Goal: Find contact information: Find contact information

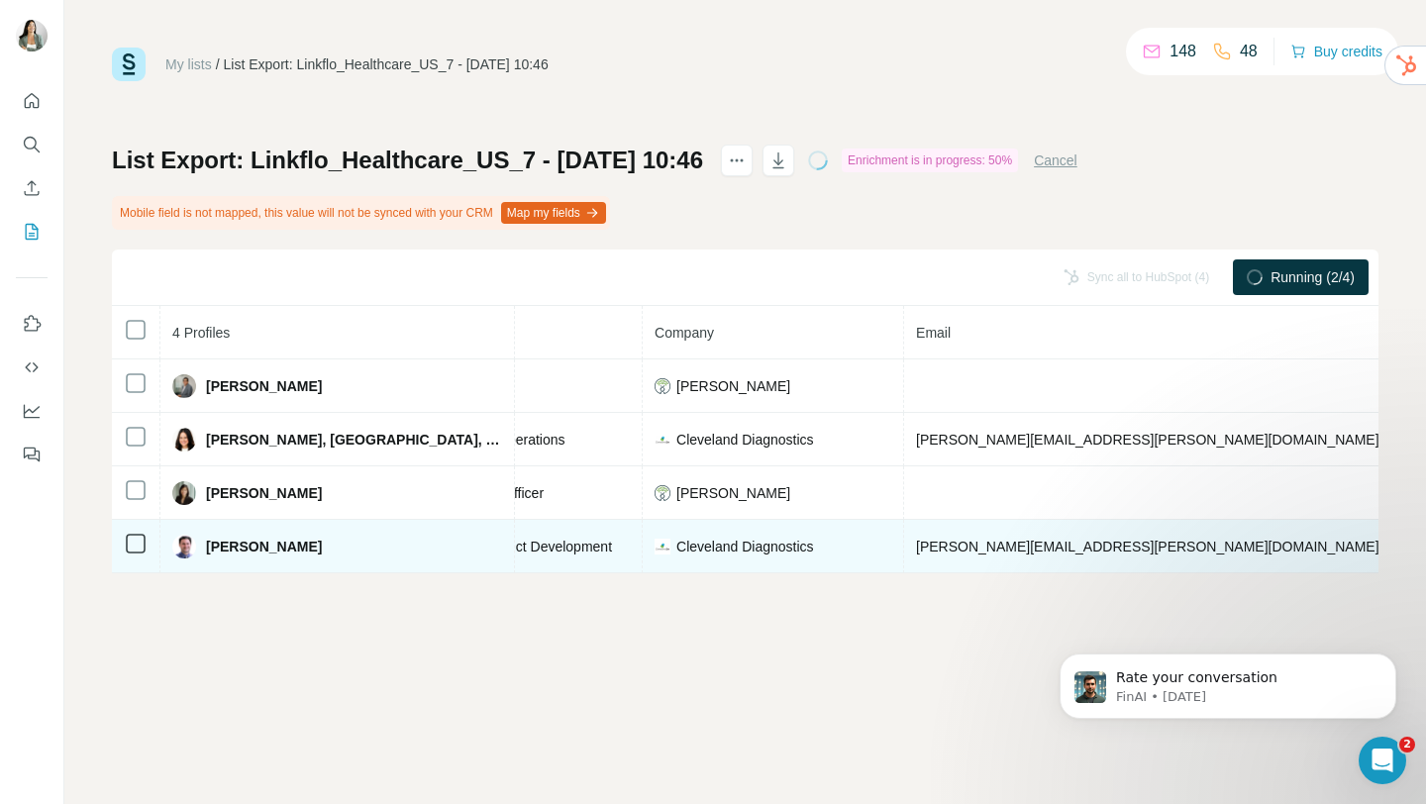
scroll to position [0, 461]
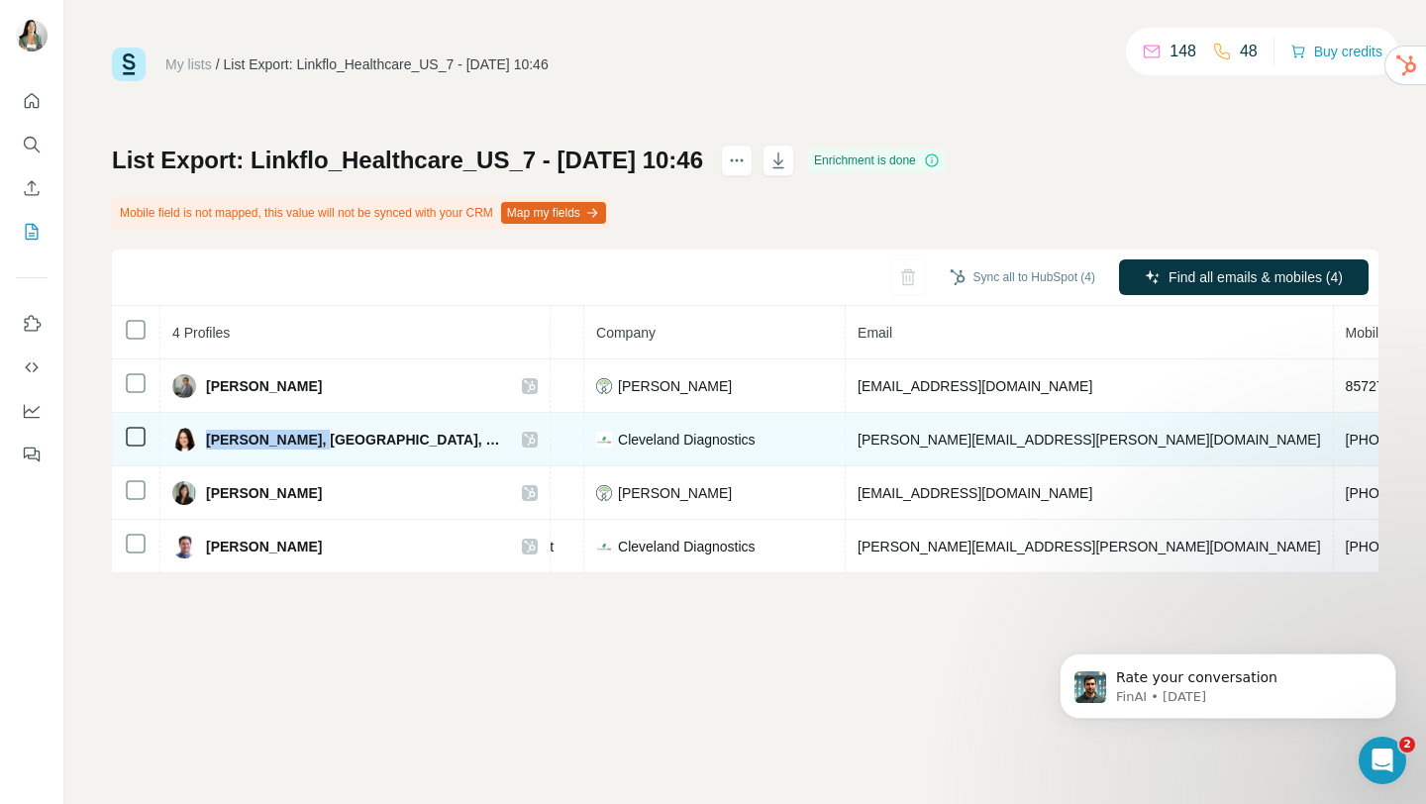
drag, startPoint x: 206, startPoint y: 438, endPoint x: 302, endPoint y: 442, distance: 96.1
click at [302, 442] on span "Bridget Patrick, MS, CCRC" at bounding box center [354, 440] width 296 height 20
copy span "Bridget Patrick"
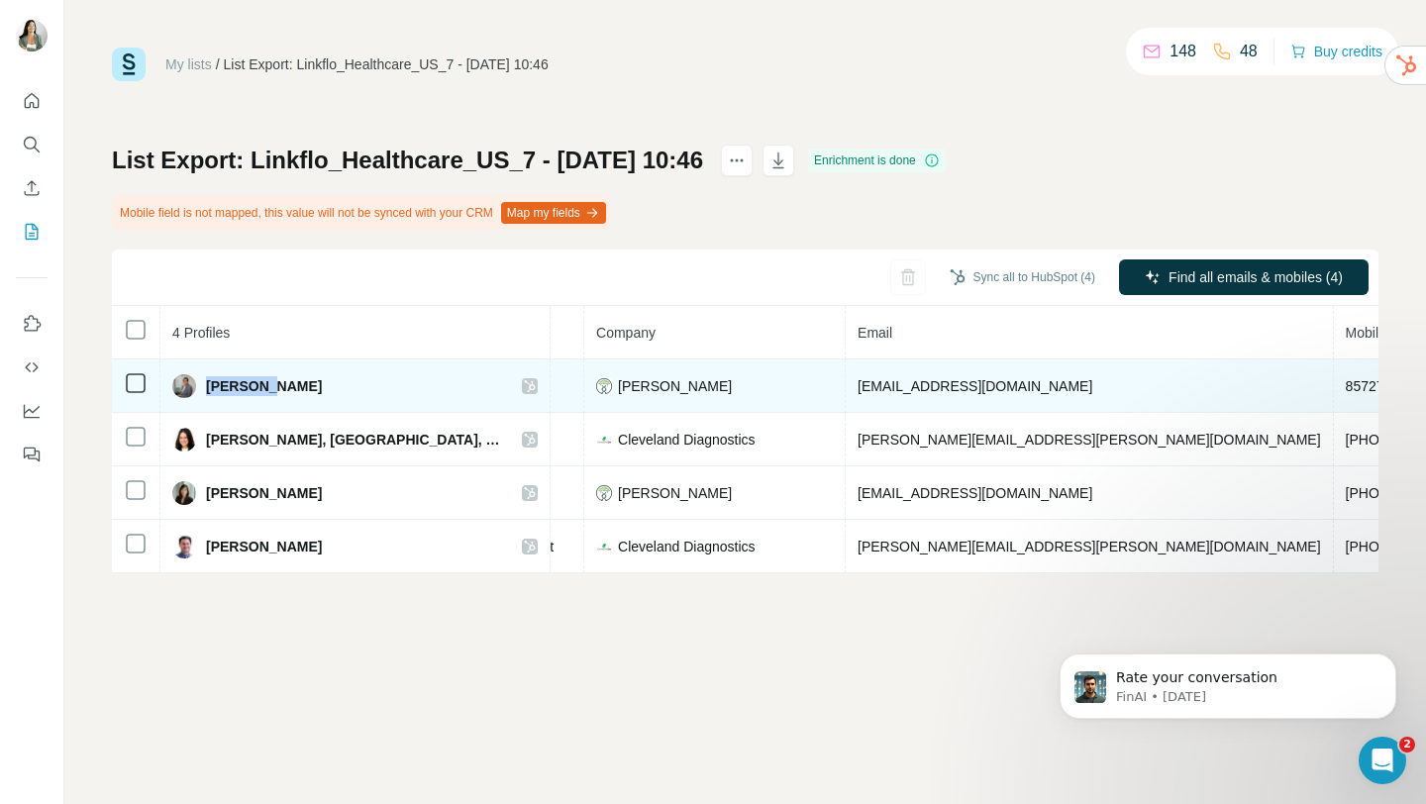
drag, startPoint x: 207, startPoint y: 384, endPoint x: 266, endPoint y: 386, distance: 59.5
click at [266, 386] on span "Ajikumar Parayil" at bounding box center [264, 386] width 116 height 20
copy span "Ajikumar"
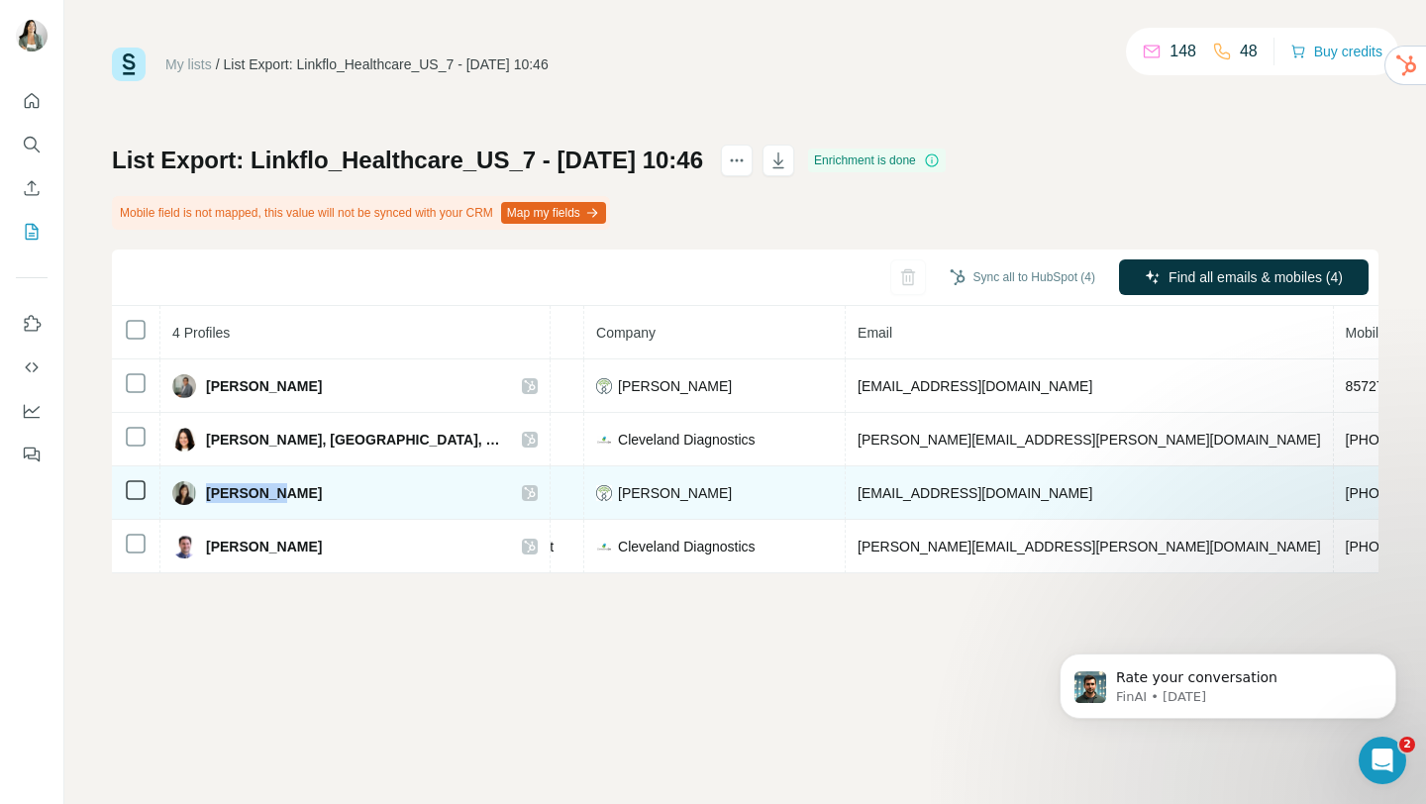
drag, startPoint x: 207, startPoint y: 492, endPoint x: 264, endPoint y: 493, distance: 57.4
click at [264, 493] on span "Christine Santos" at bounding box center [264, 493] width 116 height 20
copy span "Christine"
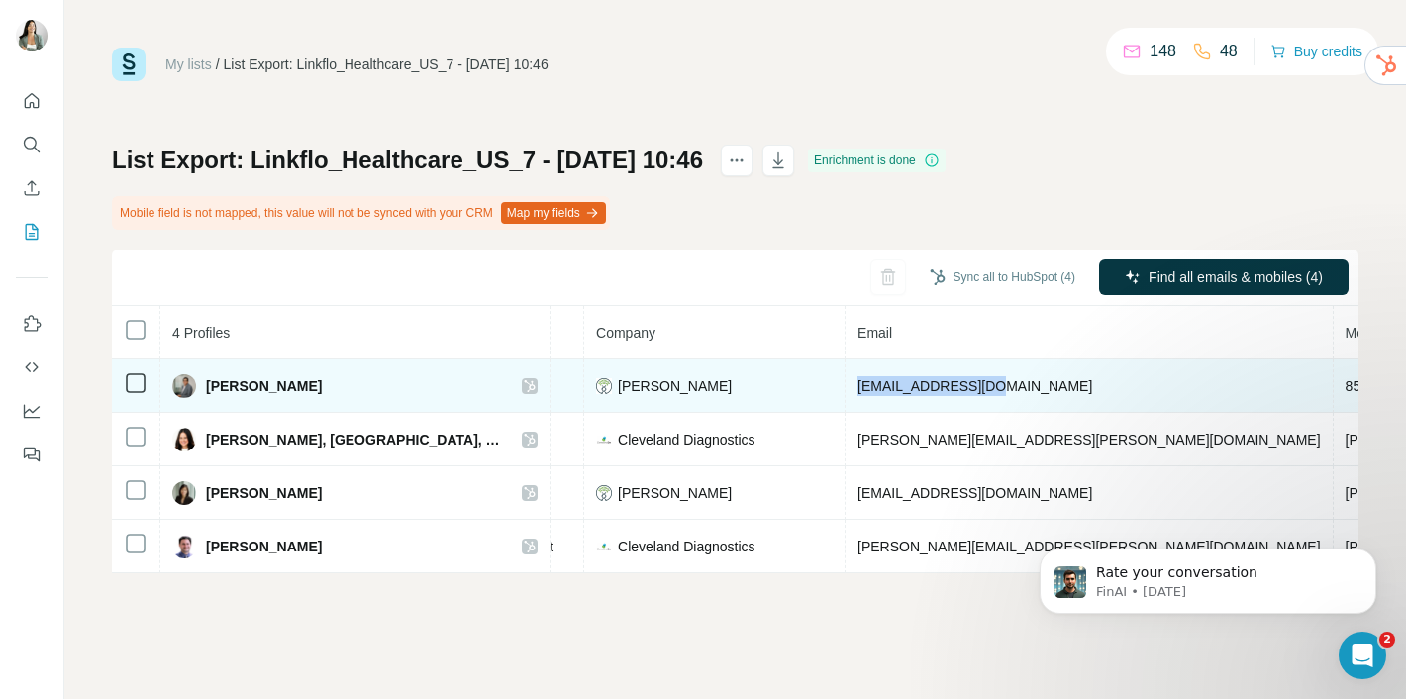
drag, startPoint x: 866, startPoint y: 386, endPoint x: 713, endPoint y: 392, distance: 152.6
click at [846, 392] on td "pkaji@manusbio.com" at bounding box center [1090, 385] width 488 height 53
copy span "pkaji@manusbio.com"
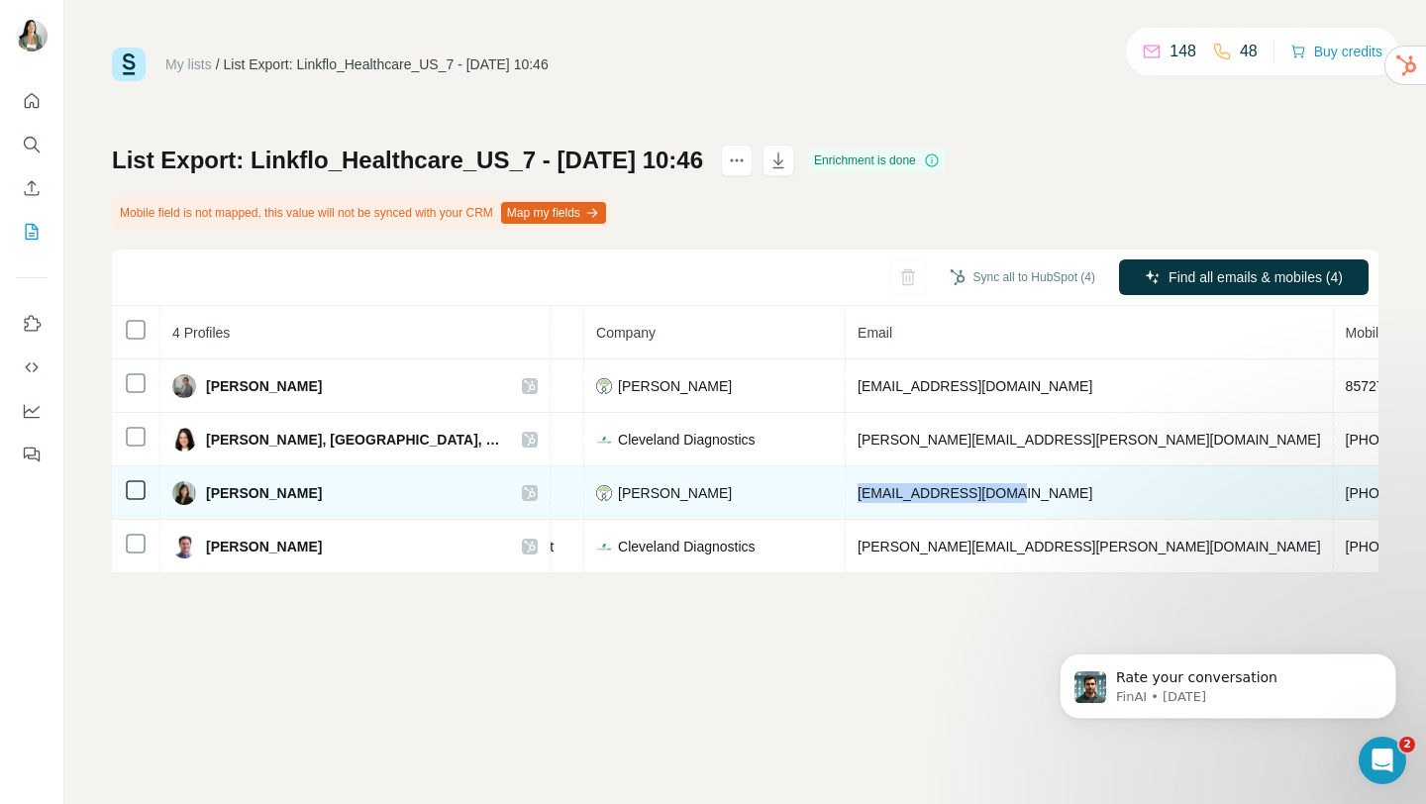
drag, startPoint x: 887, startPoint y: 486, endPoint x: 713, endPoint y: 493, distance: 174.4
click at [846, 493] on td "csantos@manusbio.com" at bounding box center [1090, 492] width 488 height 53
copy span "csantos@manusbio.com"
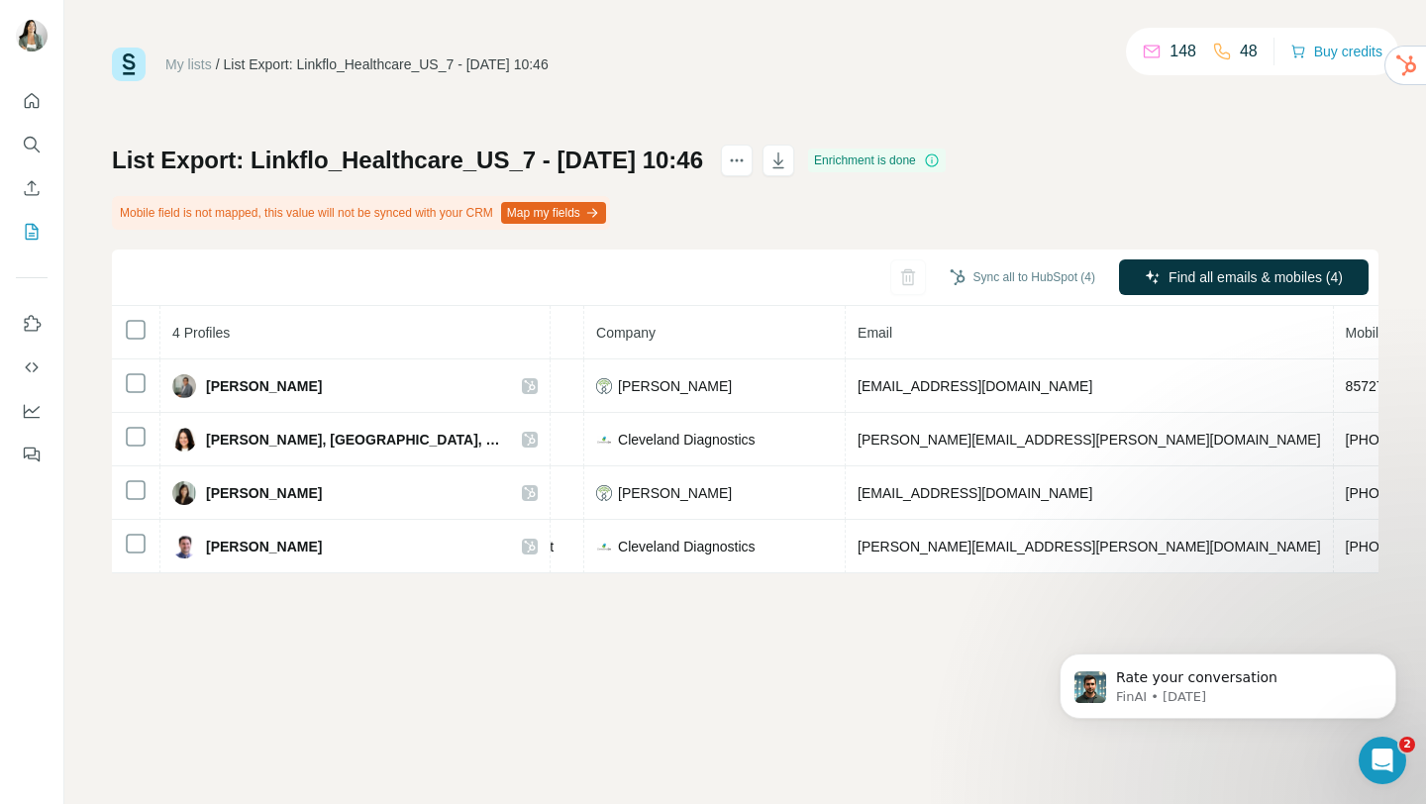
click at [595, 671] on div "My lists / List Export: Linkflo_Healthcare_US_7 - 20/08/2025 10:46 148 48 Buy c…" at bounding box center [745, 402] width 1362 height 804
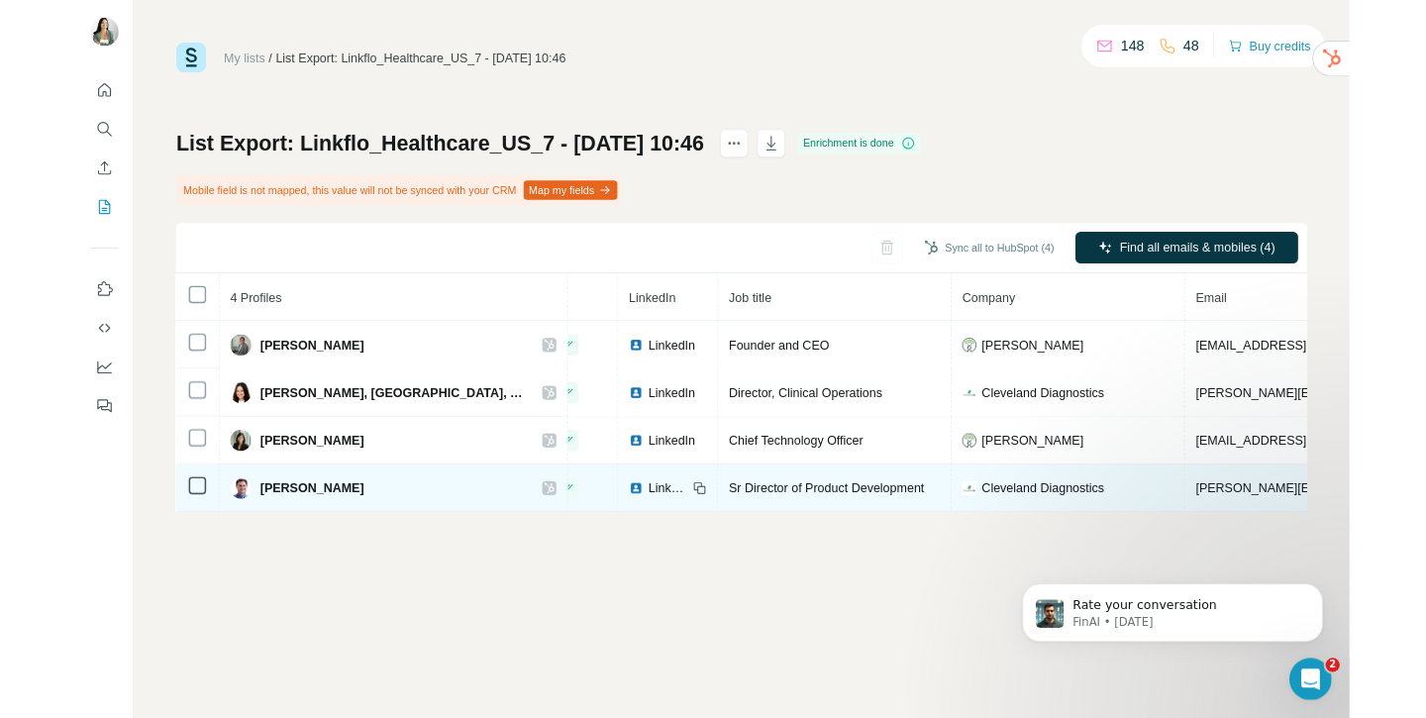
scroll to position [0, 112]
